Goal: Transaction & Acquisition: Purchase product/service

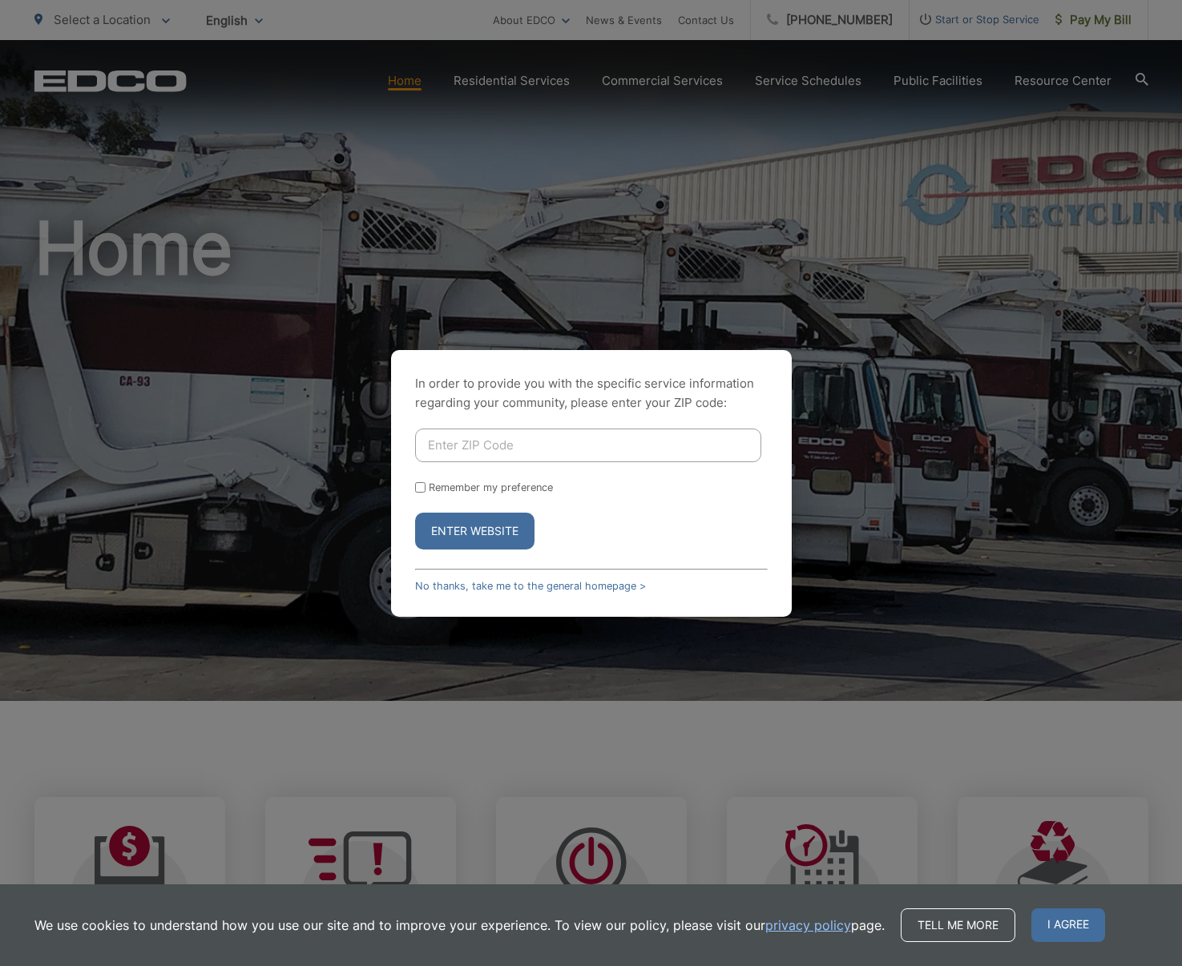
click at [549, 451] on input "Enter ZIP Code" at bounding box center [588, 446] width 346 height 34
type input "90804"
click at [465, 534] on button "Enter Website" at bounding box center [474, 531] width 119 height 37
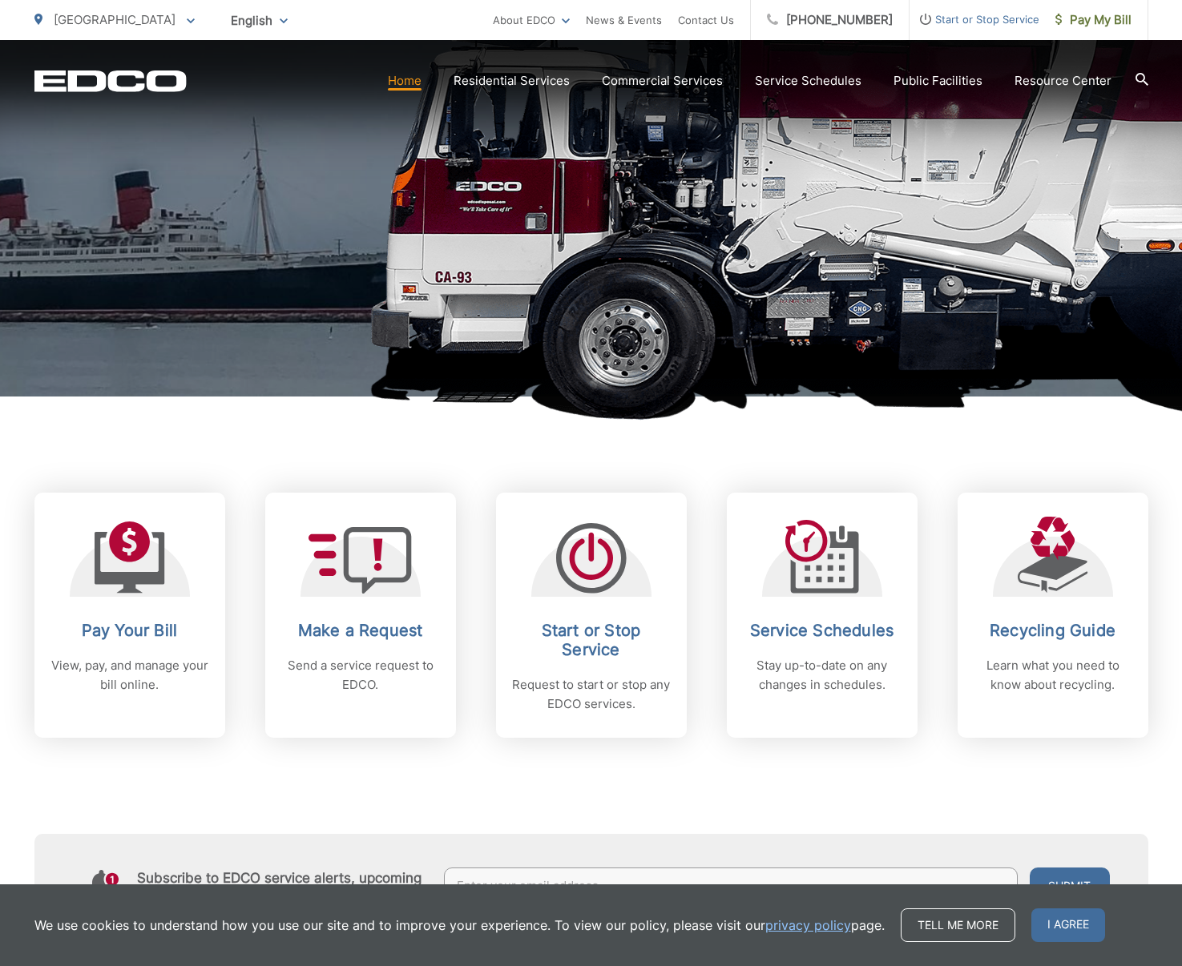
scroll to position [307, 0]
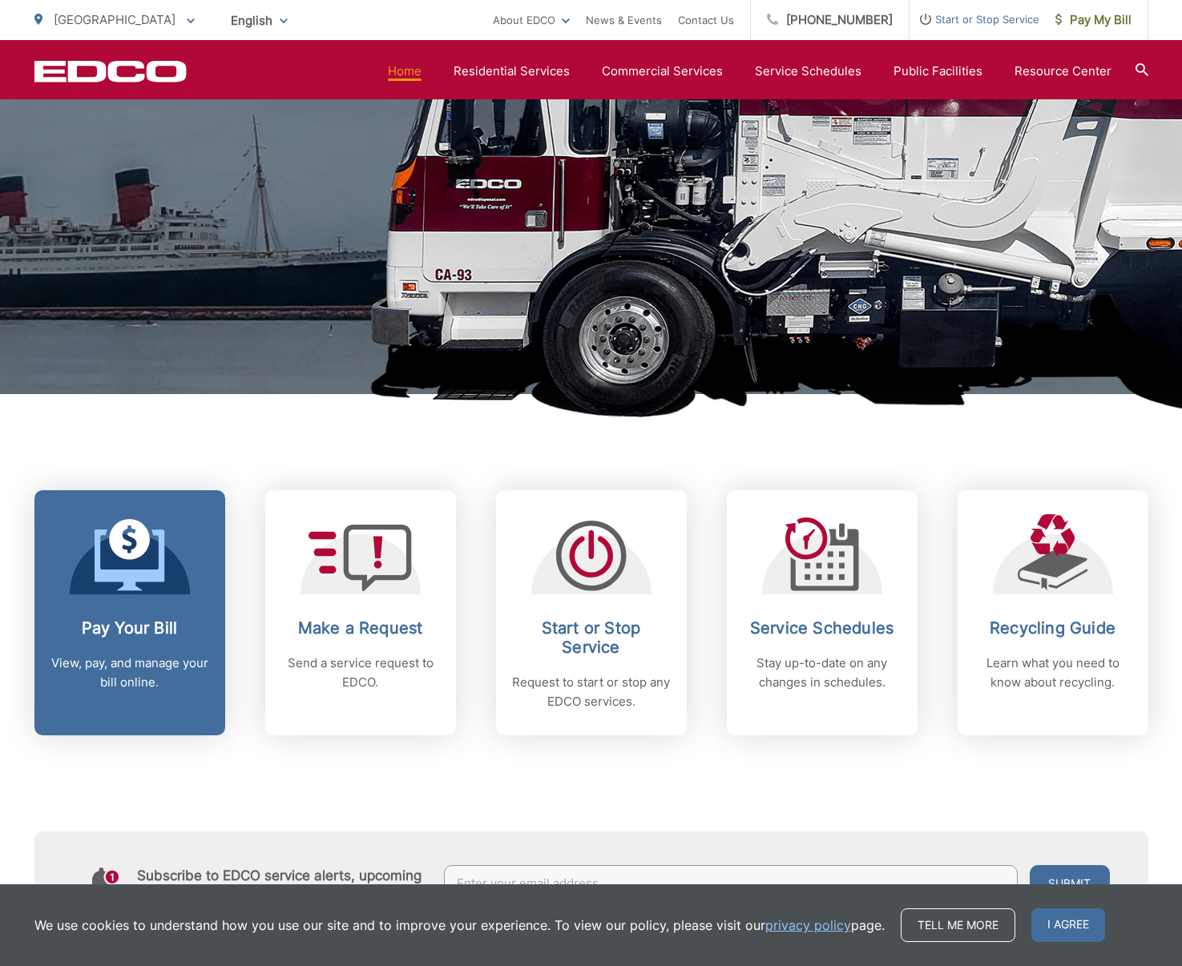
click at [138, 593] on span at bounding box center [130, 556] width 70 height 75
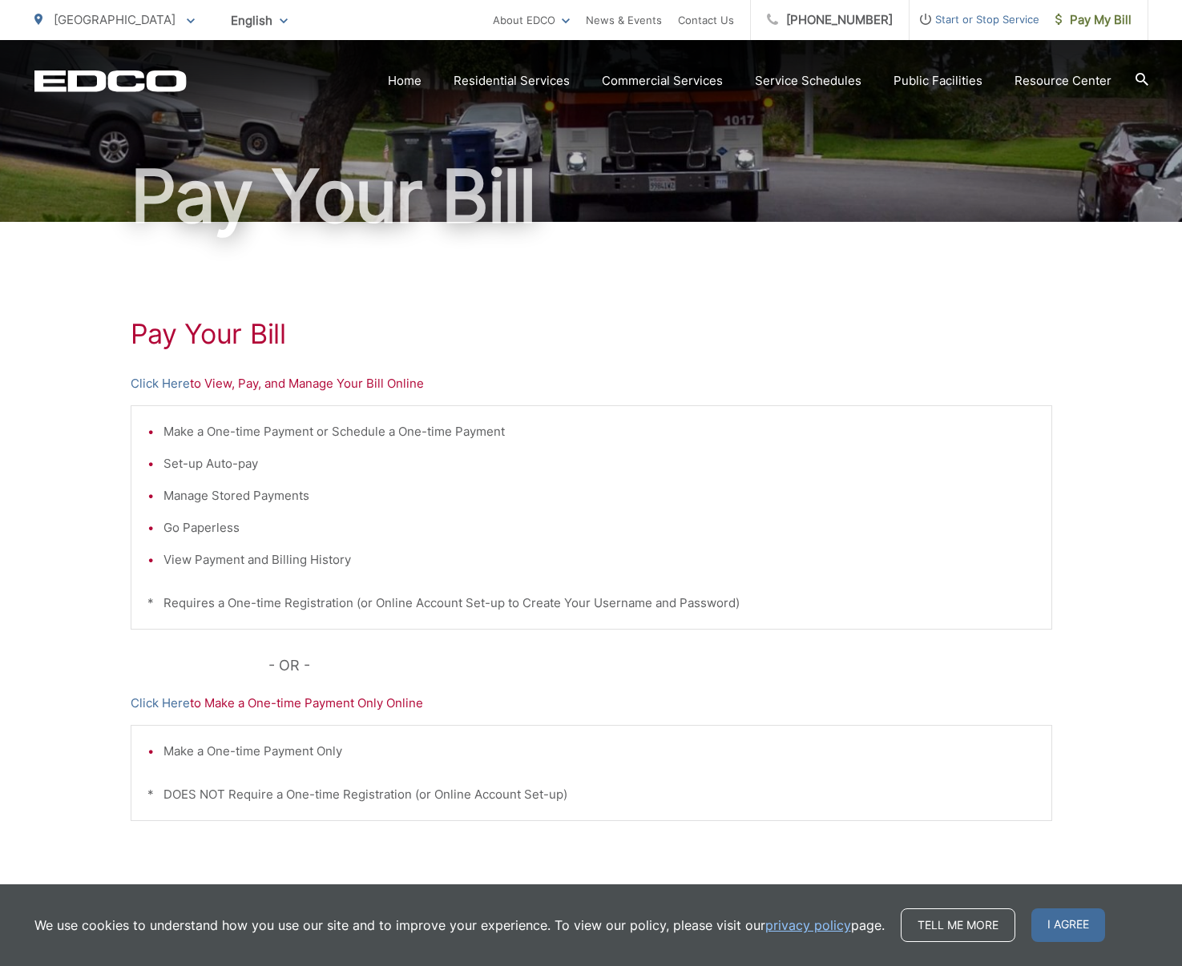
scroll to position [108, 0]
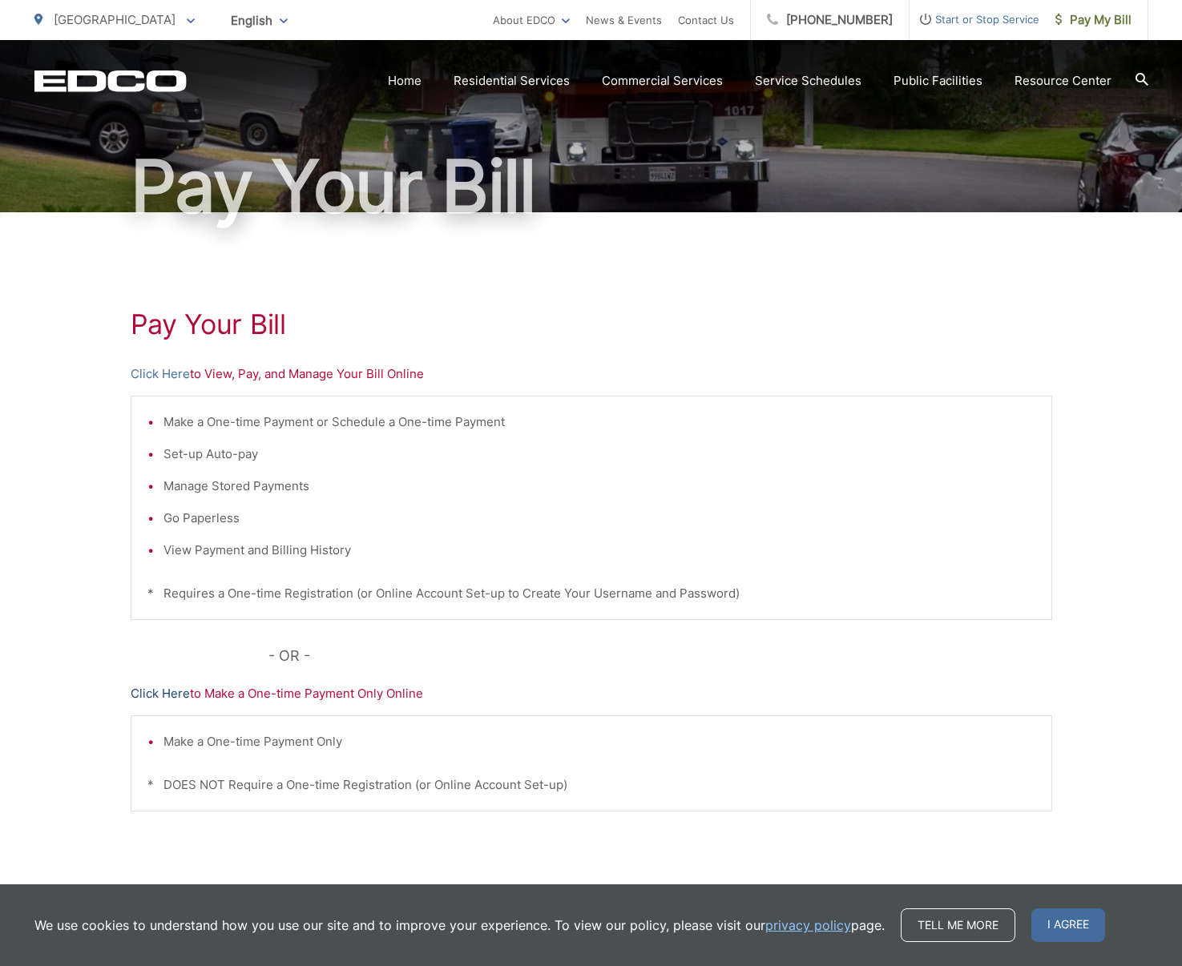
click at [146, 696] on link "Click Here" at bounding box center [160, 693] width 59 height 19
click at [158, 375] on link "Click Here" at bounding box center [160, 373] width 59 height 19
